Goal: Task Accomplishment & Management: Use online tool/utility

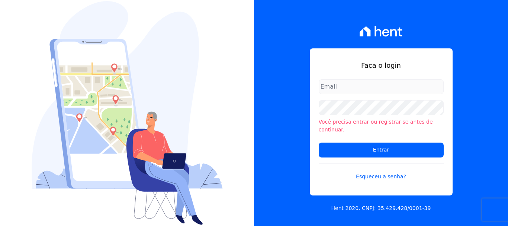
type input "documentos@fronteimoveis.com.br"
click at [404, 94] on input "documentos@fronteimoveis.com.br" at bounding box center [381, 86] width 125 height 15
click at [402, 81] on div "Faça o login documentos@fronteimoveis.com.br Você precisa entrar ou registrar-s…" at bounding box center [381, 121] width 143 height 147
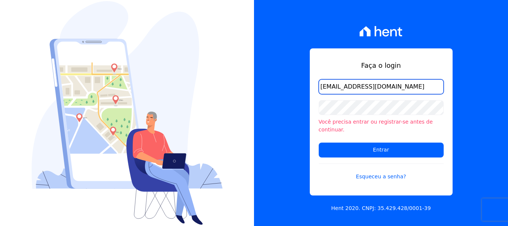
click at [402, 88] on input "[EMAIL_ADDRESS][DOMAIN_NAME]" at bounding box center [381, 86] width 125 height 15
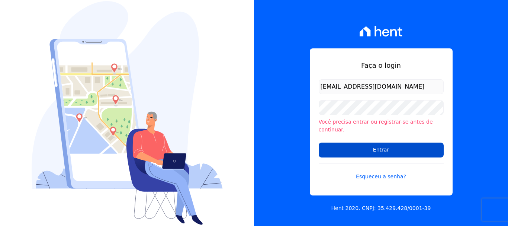
click at [391, 148] on input "Entrar" at bounding box center [381, 149] width 125 height 15
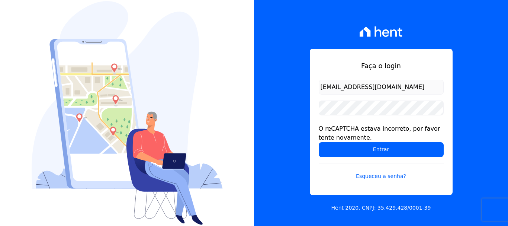
click at [383, 87] on input "[EMAIL_ADDRESS][DOMAIN_NAME]" at bounding box center [381, 87] width 125 height 15
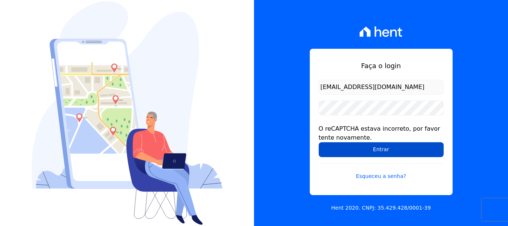
click at [358, 146] on input "Entrar" at bounding box center [381, 149] width 125 height 15
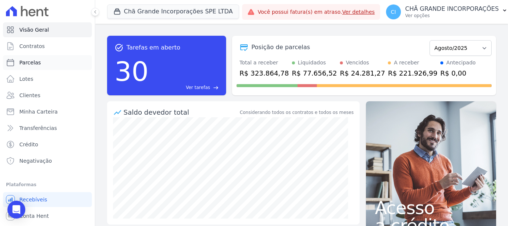
click at [35, 58] on link "Parcelas" at bounding box center [47, 62] width 89 height 15
select select
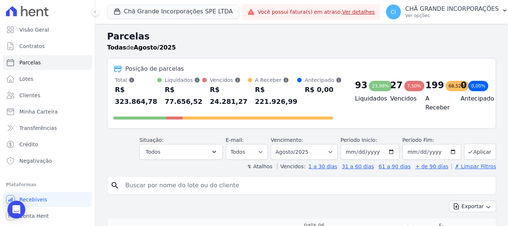
click at [262, 184] on input "search" at bounding box center [307, 185] width 372 height 15
type input "rafaela"
select select
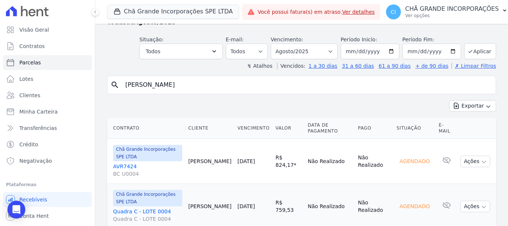
scroll to position [51, 0]
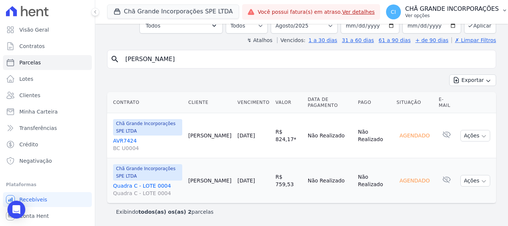
click at [461, 11] on p "CHÃ GRANDE INCORPORAÇÕES" at bounding box center [453, 8] width 94 height 7
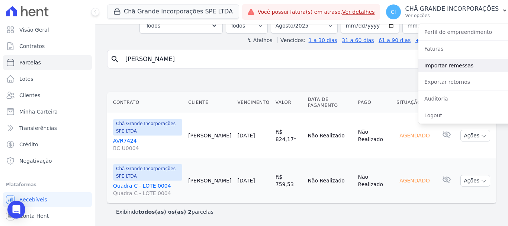
click at [450, 67] on link "Importar remessas" at bounding box center [466, 65] width 95 height 13
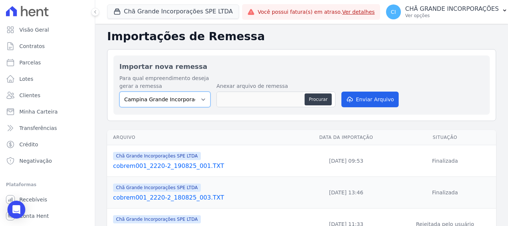
click at [174, 99] on select "Campina Grande Incorporações SPE LTDA Chã Grande Incorporações SPE LTDA Gravatá…" at bounding box center [164, 100] width 91 height 16
select select "fada966b-1e94-4a5a-a03a-a068354f70e7"
click at [119, 92] on select "Campina Grande Incorporações SPE LTDA Chã Grande Incorporações SPE LTDA Gravatá…" at bounding box center [164, 100] width 91 height 16
click at [314, 99] on button "Procurar" at bounding box center [318, 99] width 27 height 12
type input "cobrem001_2220-2_220825_001.TXT"
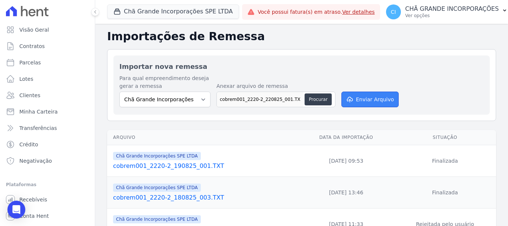
click at [373, 97] on button "Enviar Arquivo" at bounding box center [370, 100] width 57 height 16
